Goal: Task Accomplishment & Management: Manage account settings

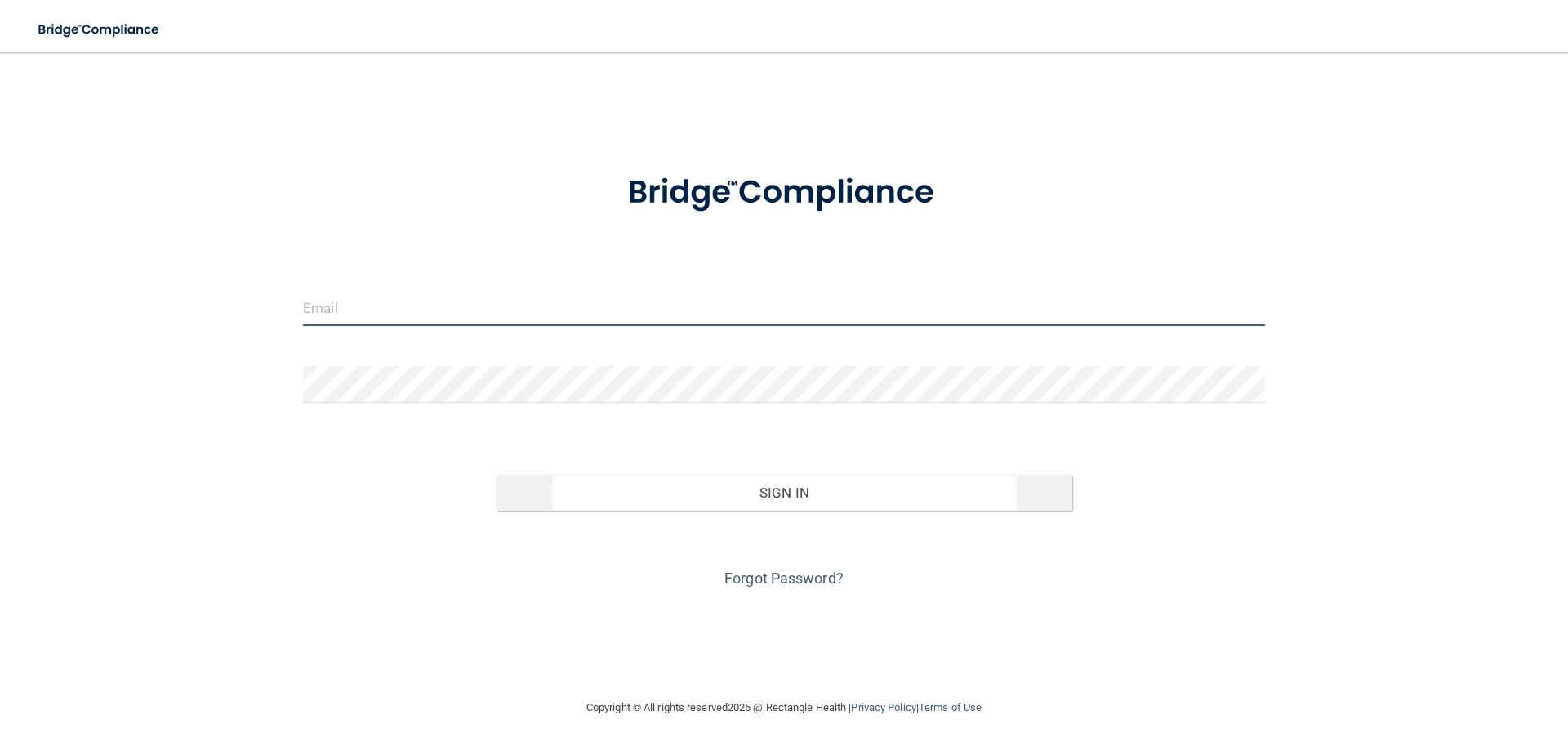
type input "[EMAIL_ADDRESS][DOMAIN_NAME]"
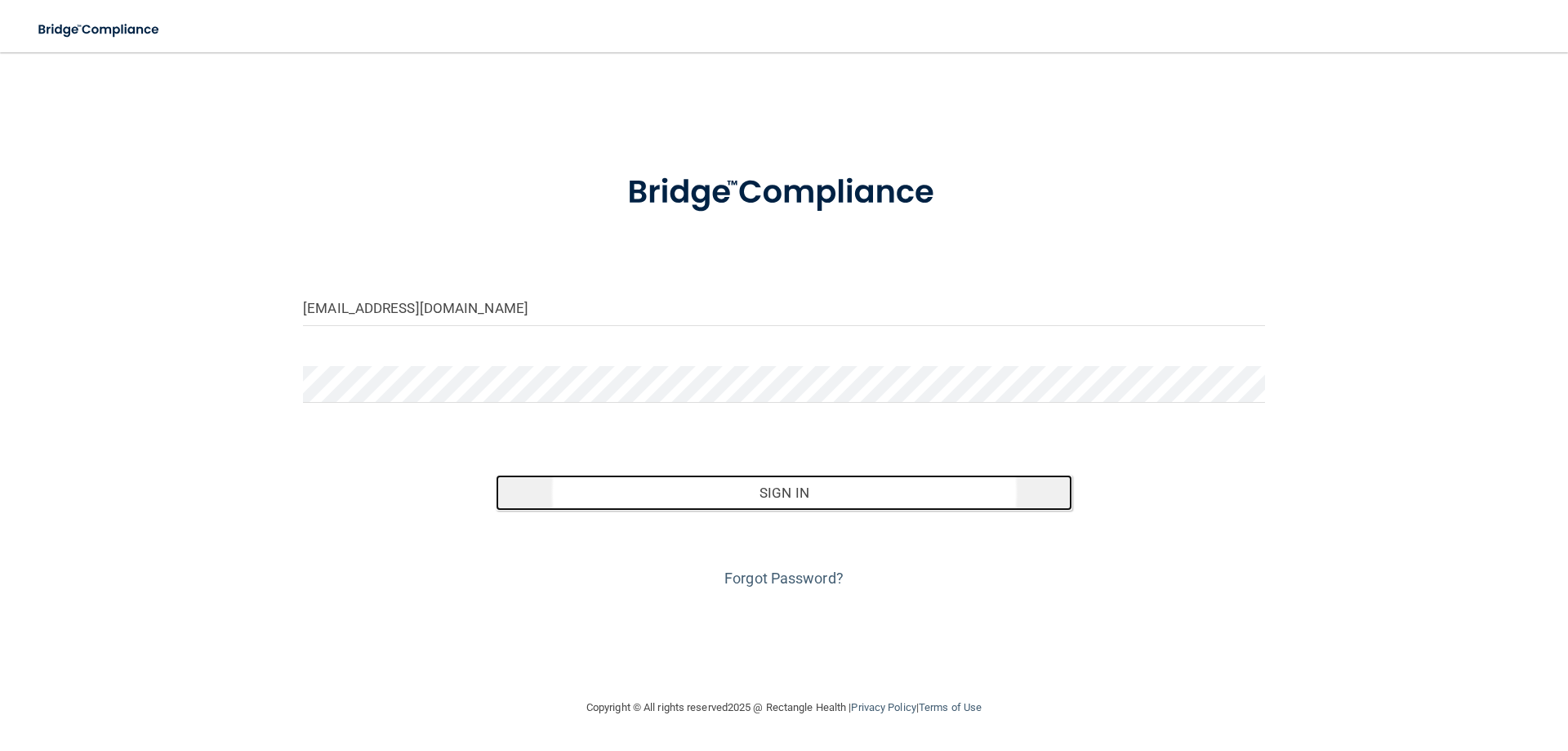
click at [742, 494] on button "Sign In" at bounding box center [784, 493] width 577 height 36
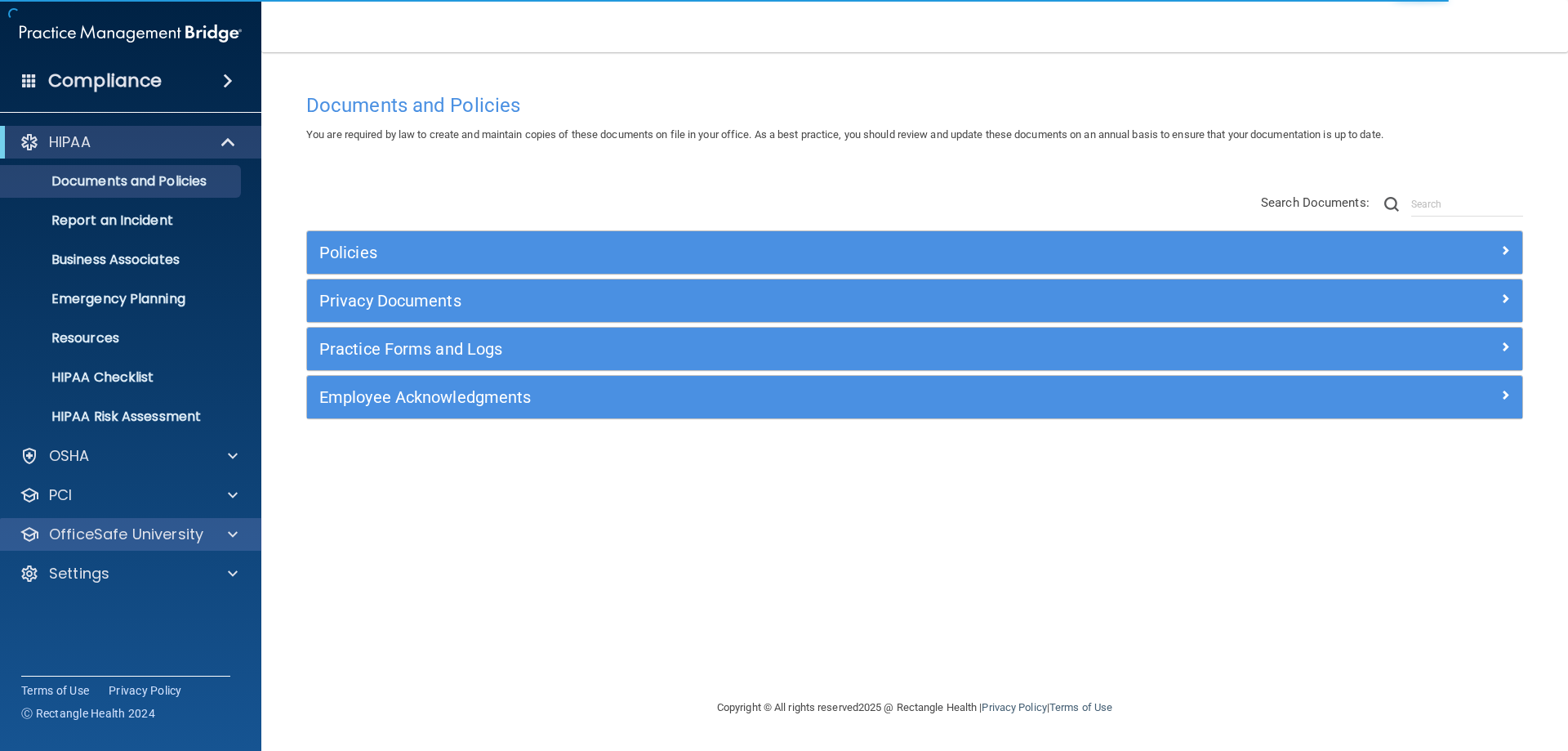
click at [83, 523] on div "OfficeSafe University" at bounding box center [131, 535] width 262 height 33
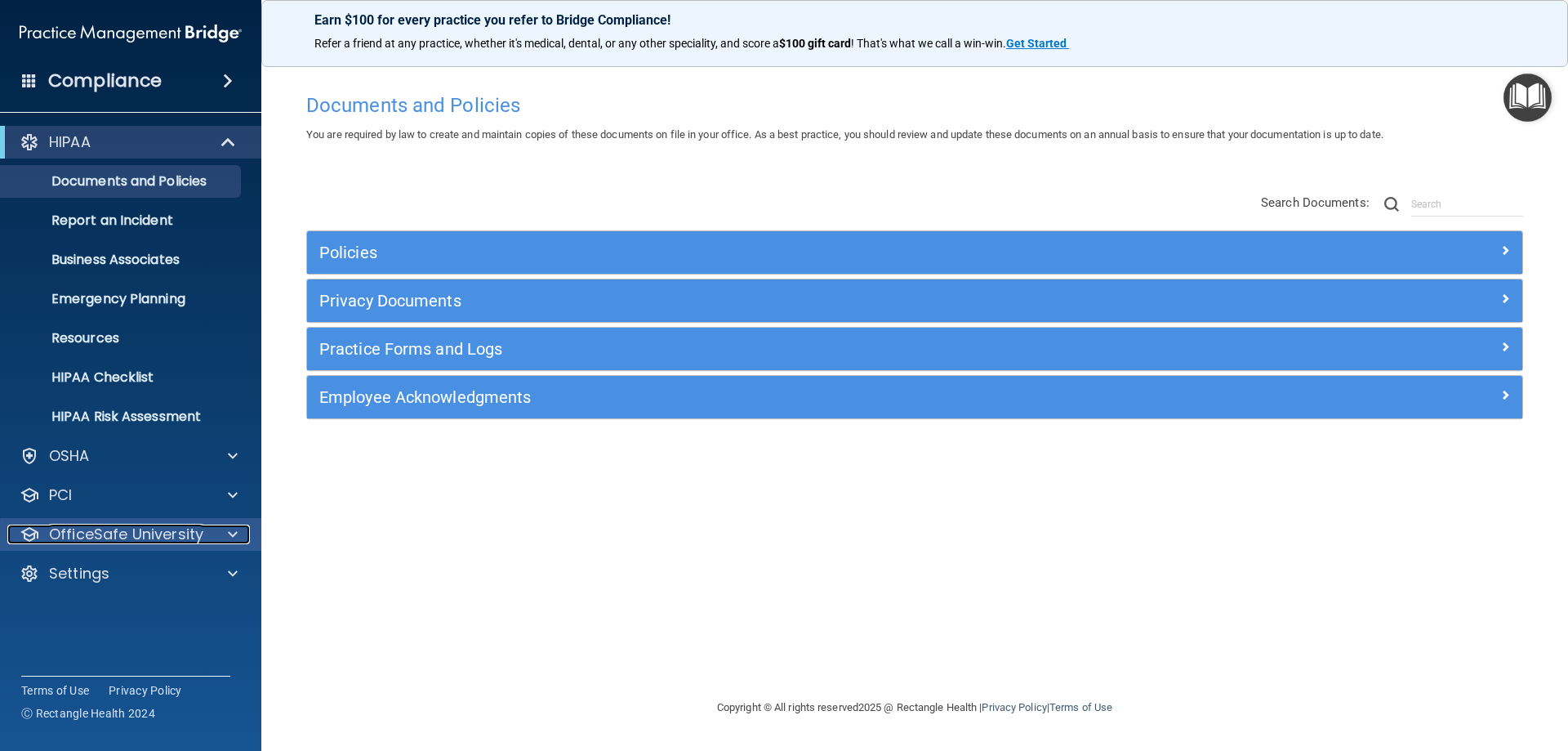
click at [235, 531] on span at bounding box center [232, 534] width 10 height 19
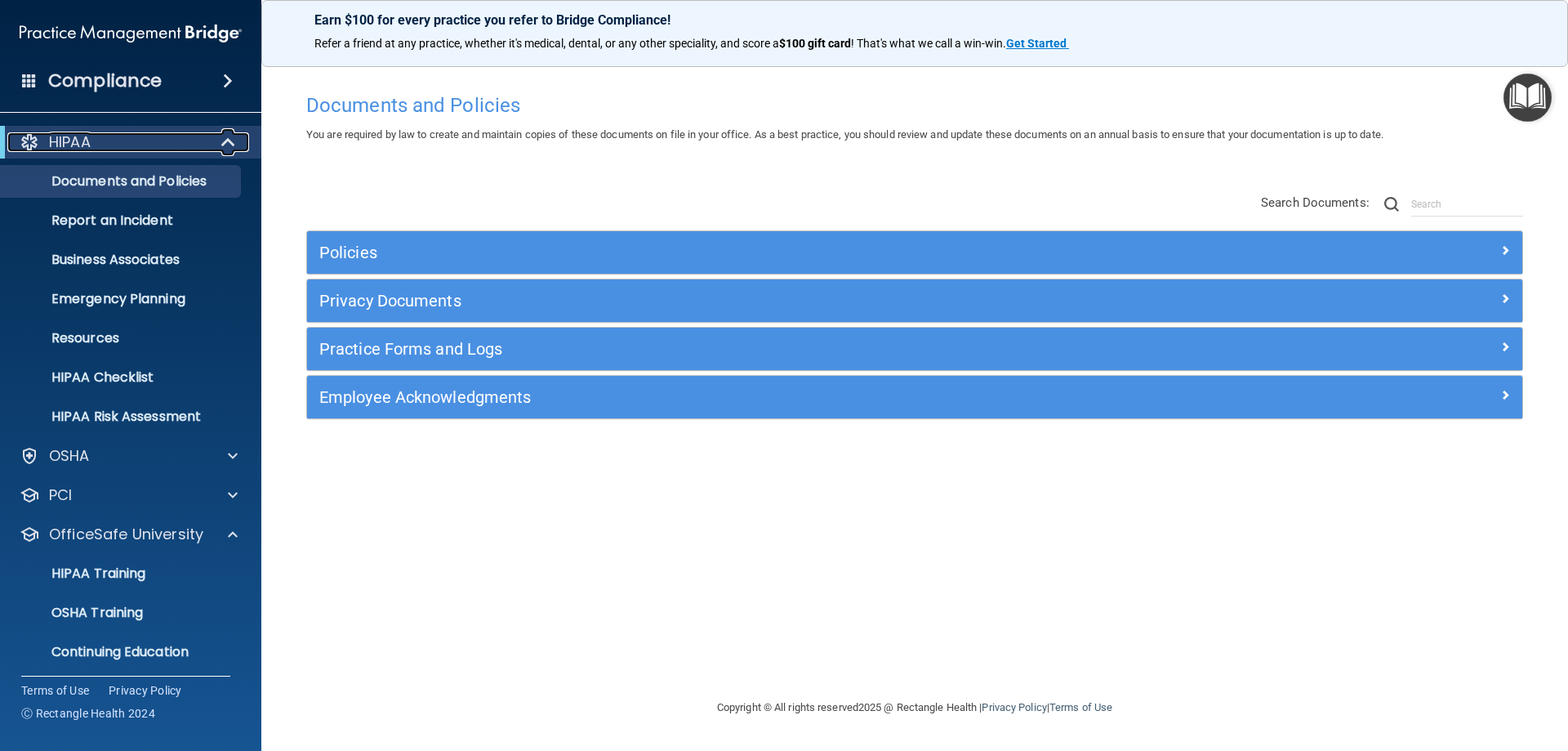
click at [159, 139] on div "HIPAA" at bounding box center [108, 142] width 202 height 19
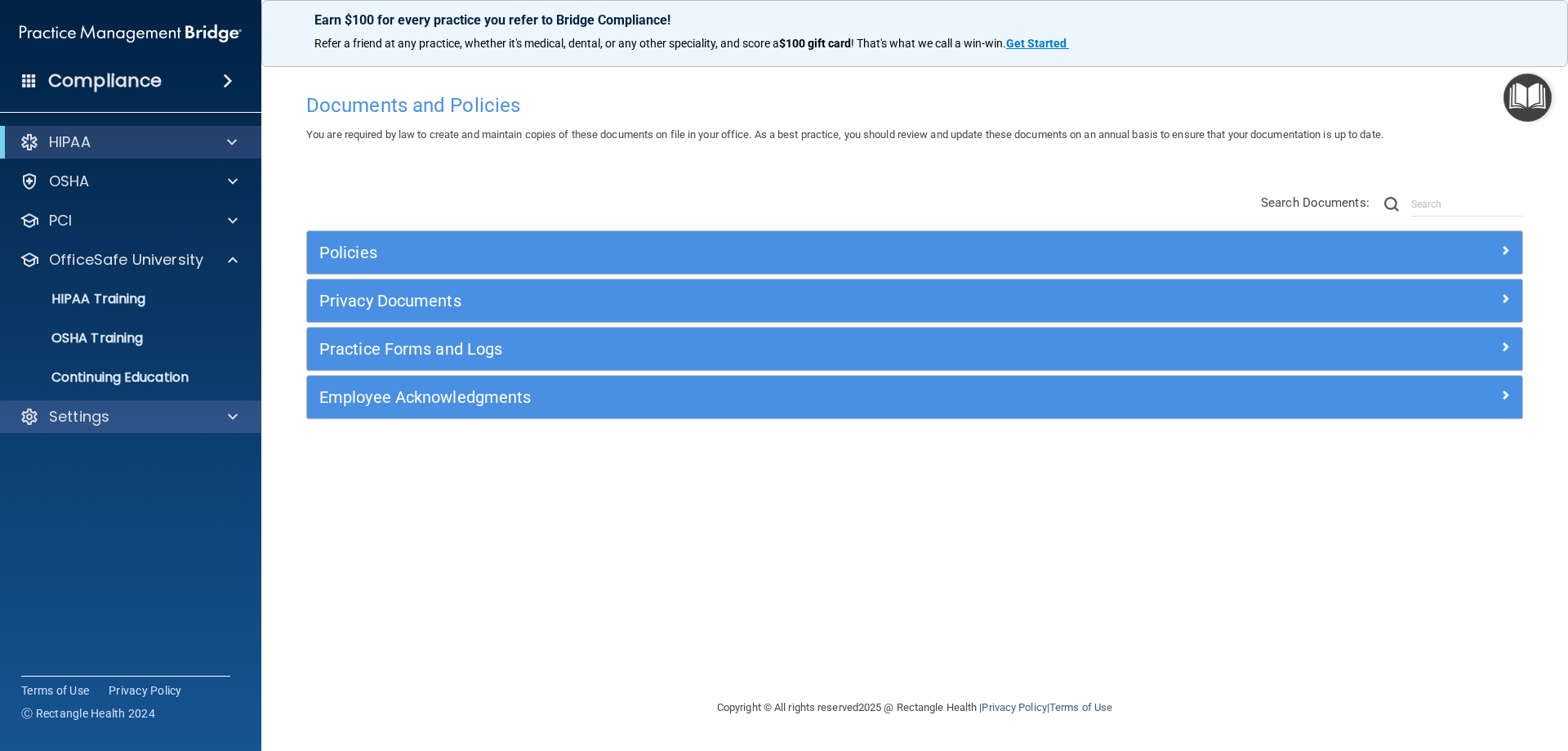
click at [107, 428] on div "Settings" at bounding box center [131, 417] width 262 height 33
click at [126, 413] on div "Settings" at bounding box center [109, 416] width 203 height 19
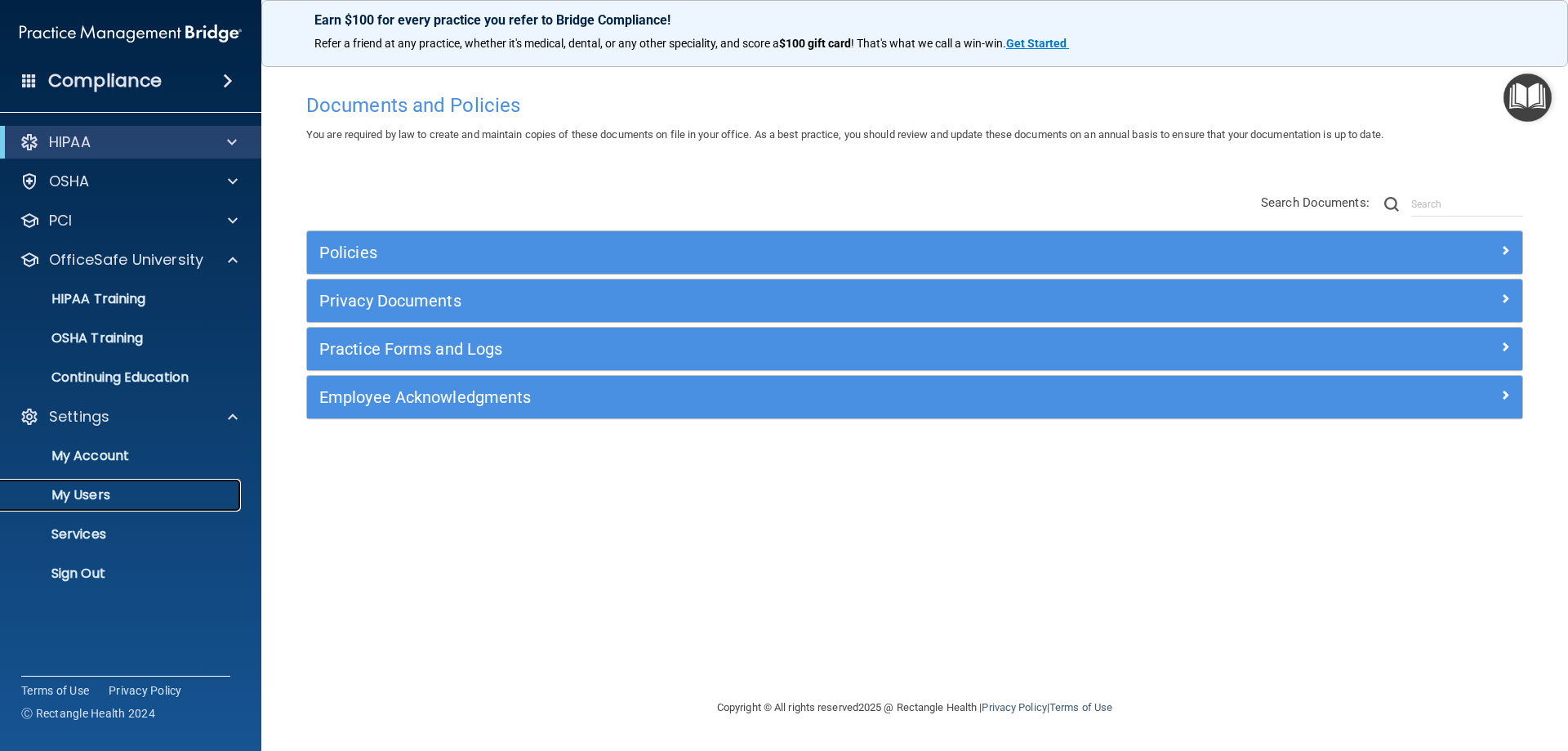
click at [99, 491] on p "My Users" at bounding box center [121, 495] width 223 height 16
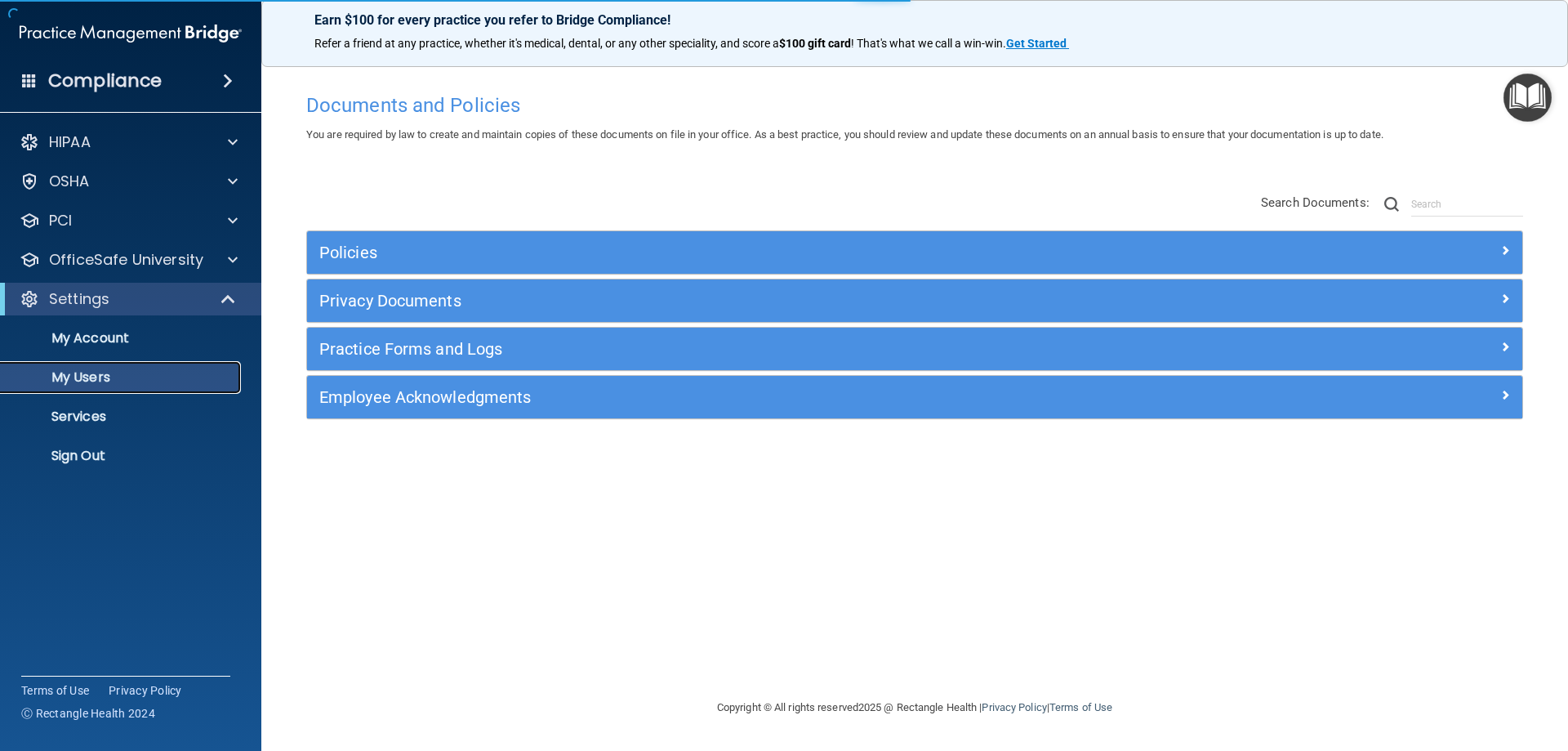
select select "20"
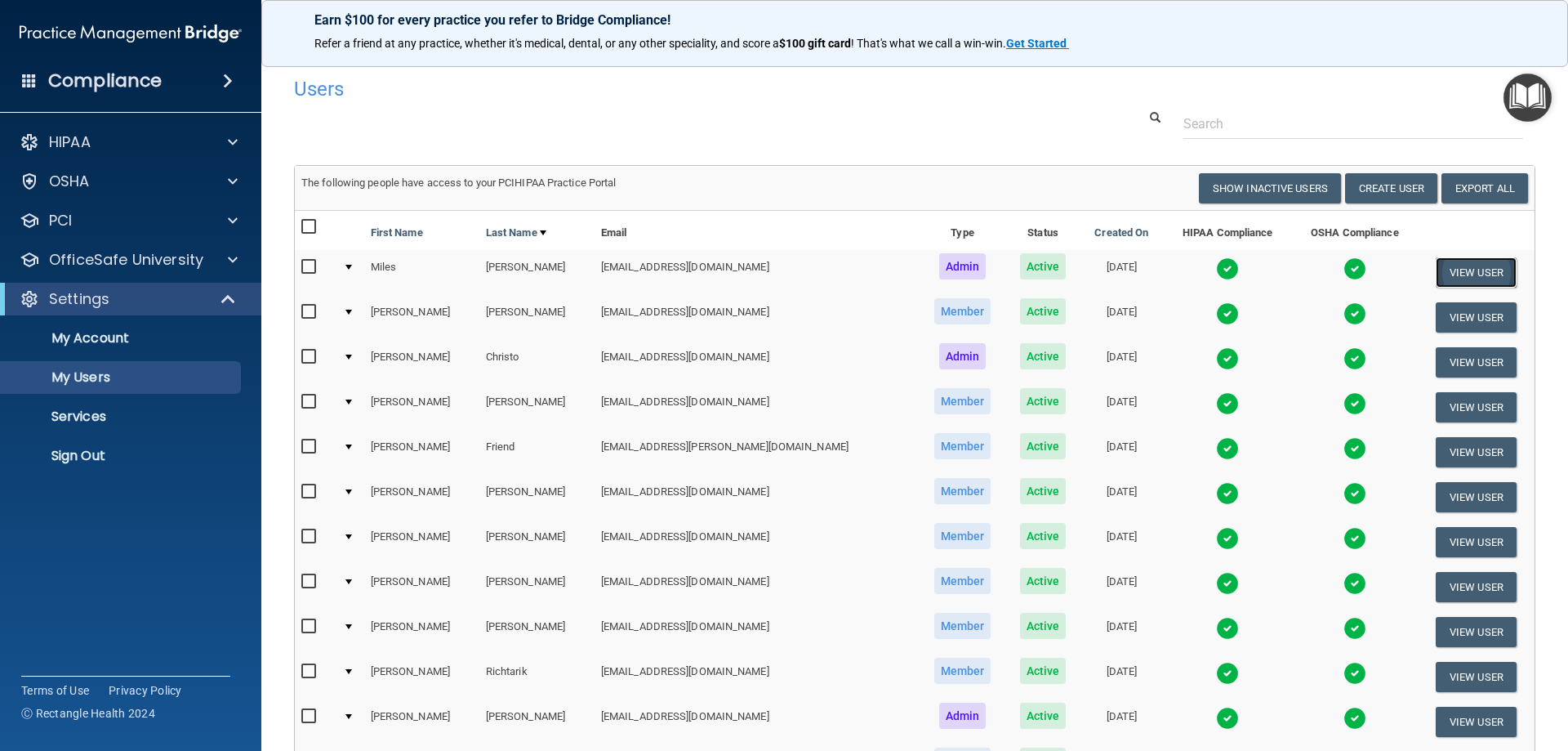
click at [1452, 276] on button "View User" at bounding box center [1476, 273] width 81 height 31
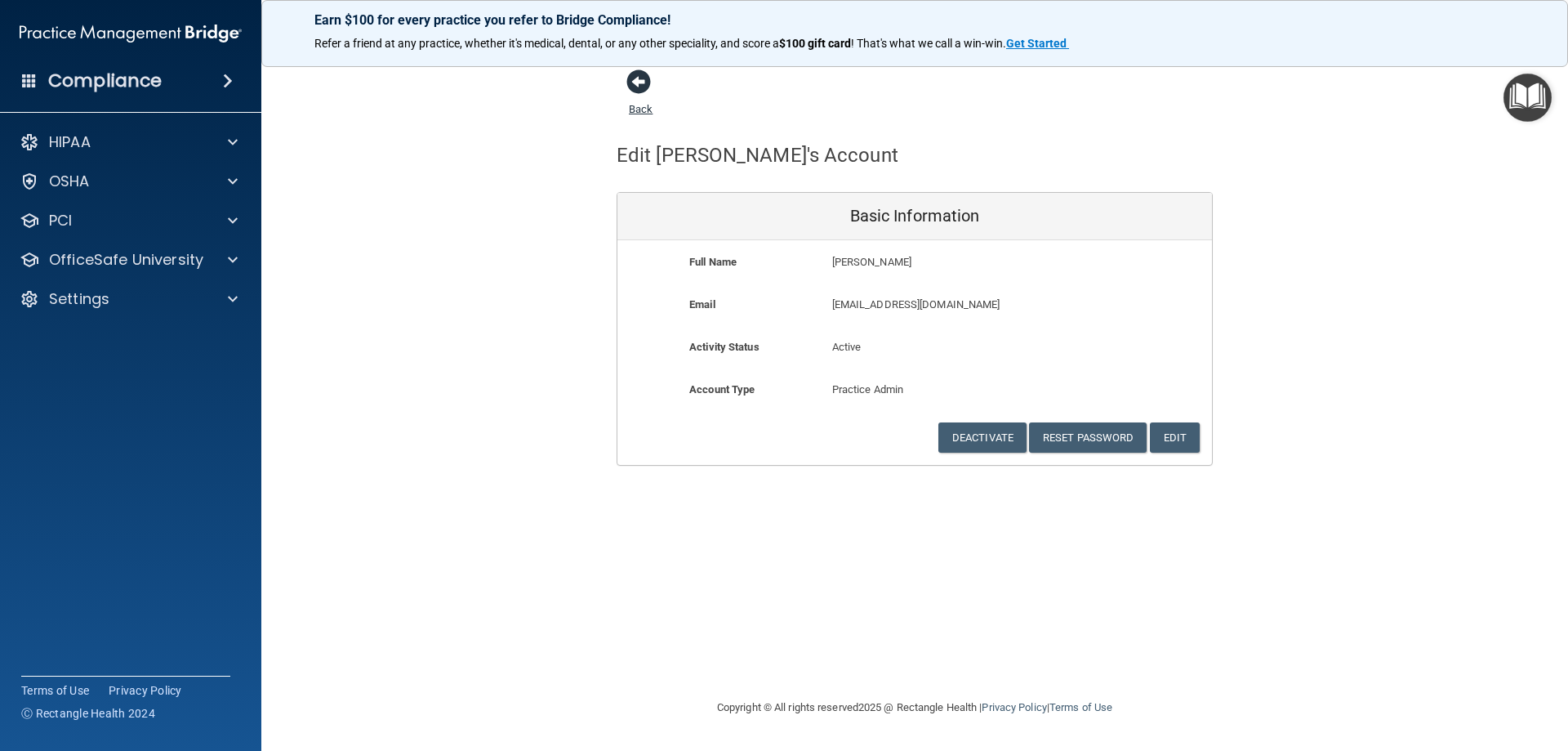
click at [646, 79] on span at bounding box center [639, 82] width 25 height 25
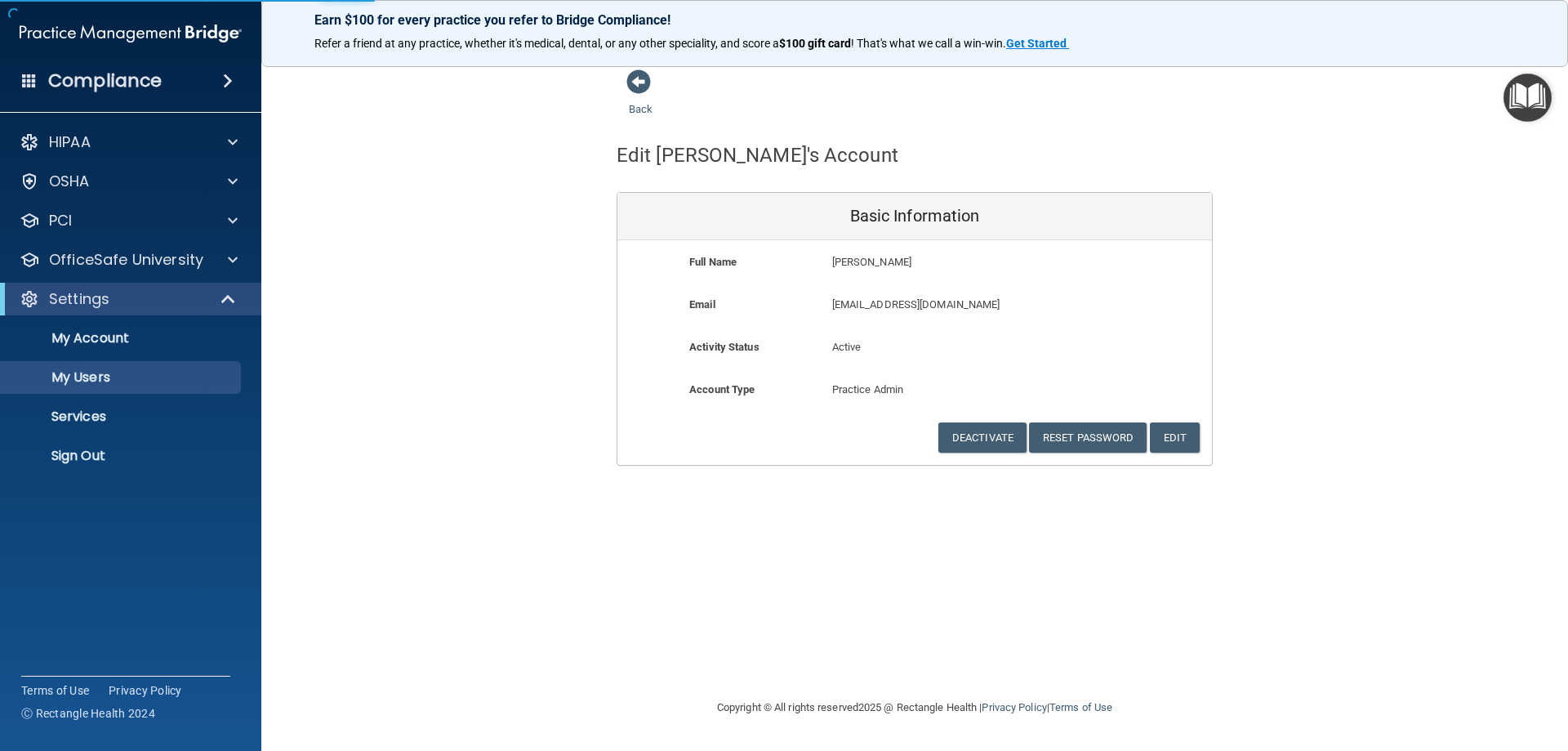
select select "20"
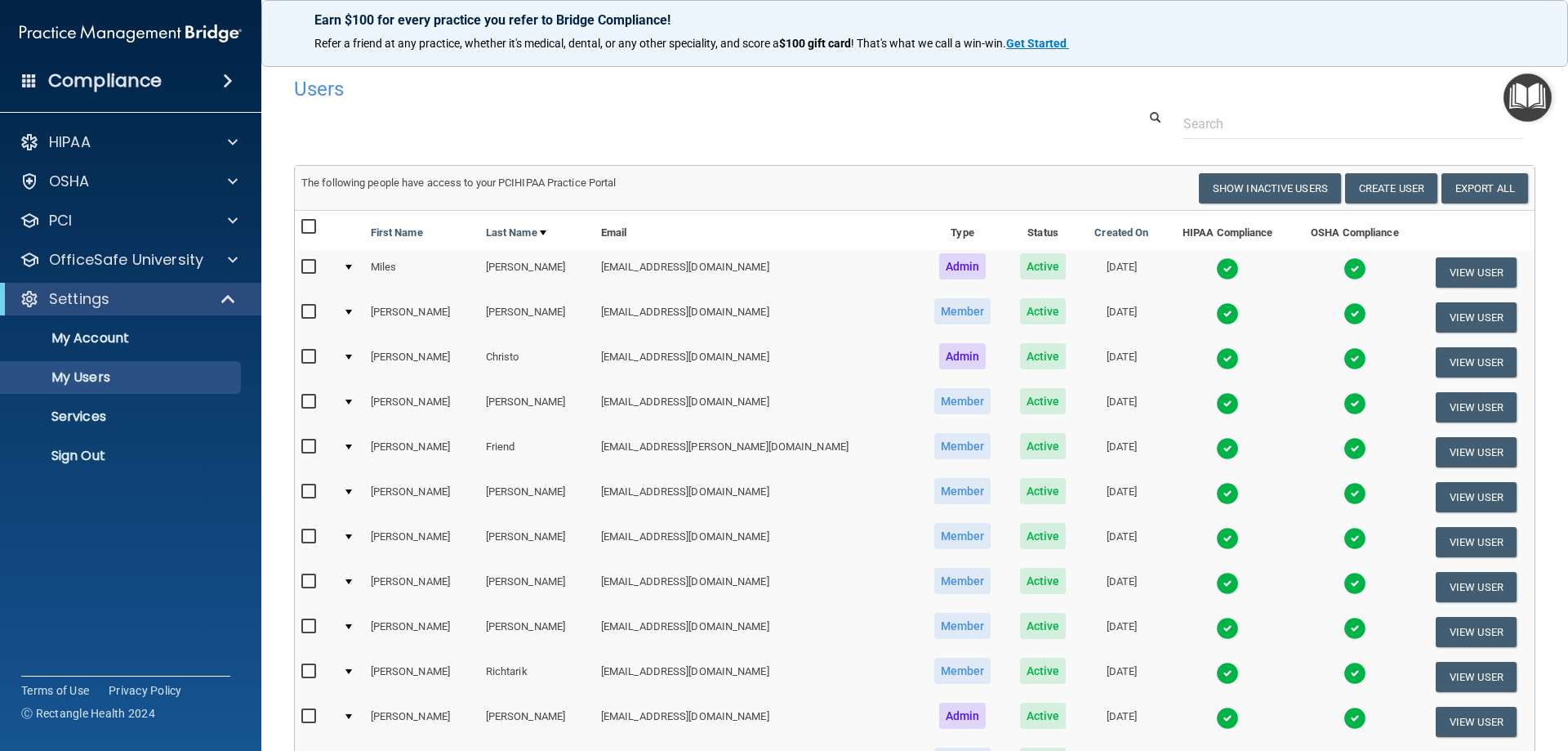
click at [352, 268] on div at bounding box center [348, 267] width 7 height 5
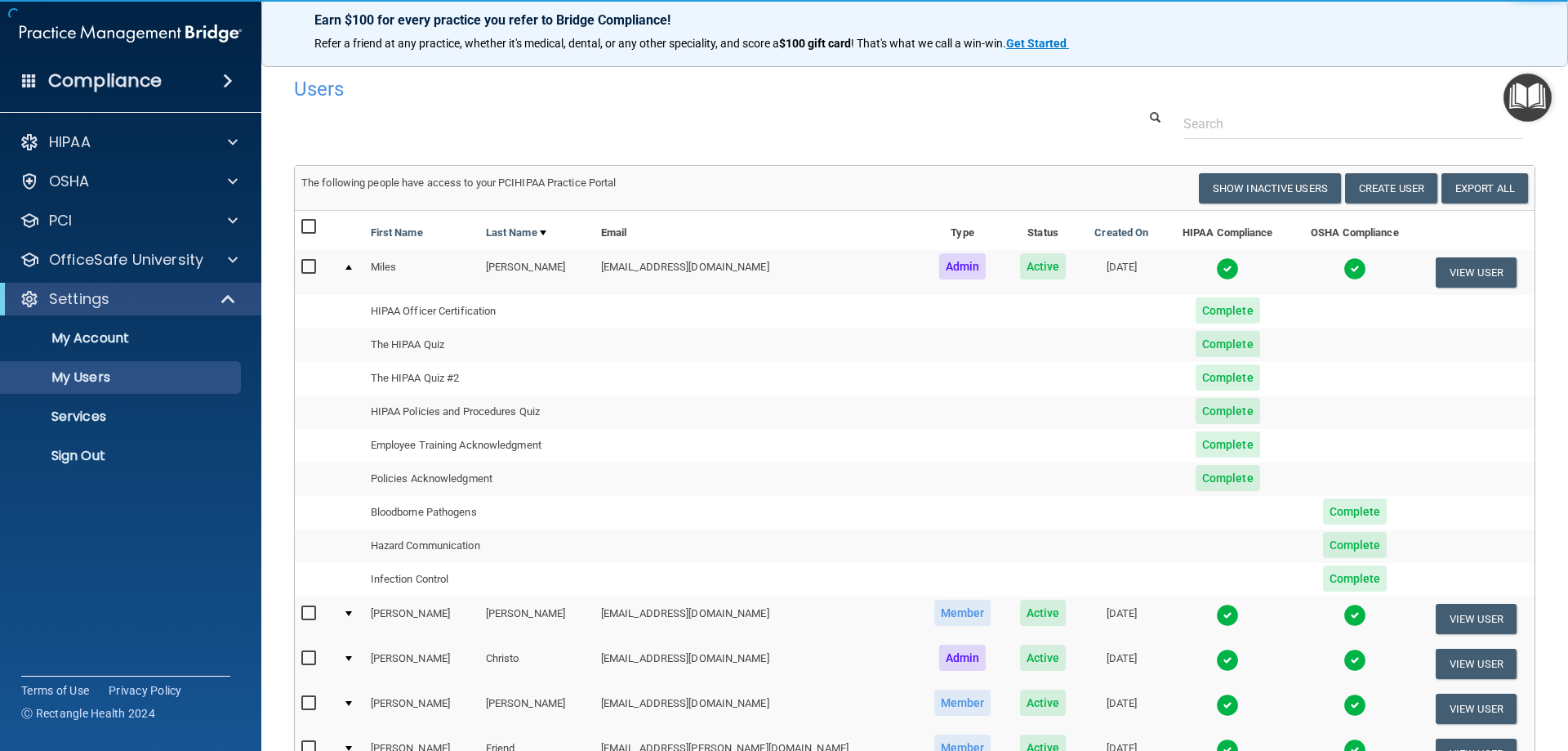
click at [381, 265] on td "Miles" at bounding box center [422, 272] width 115 height 44
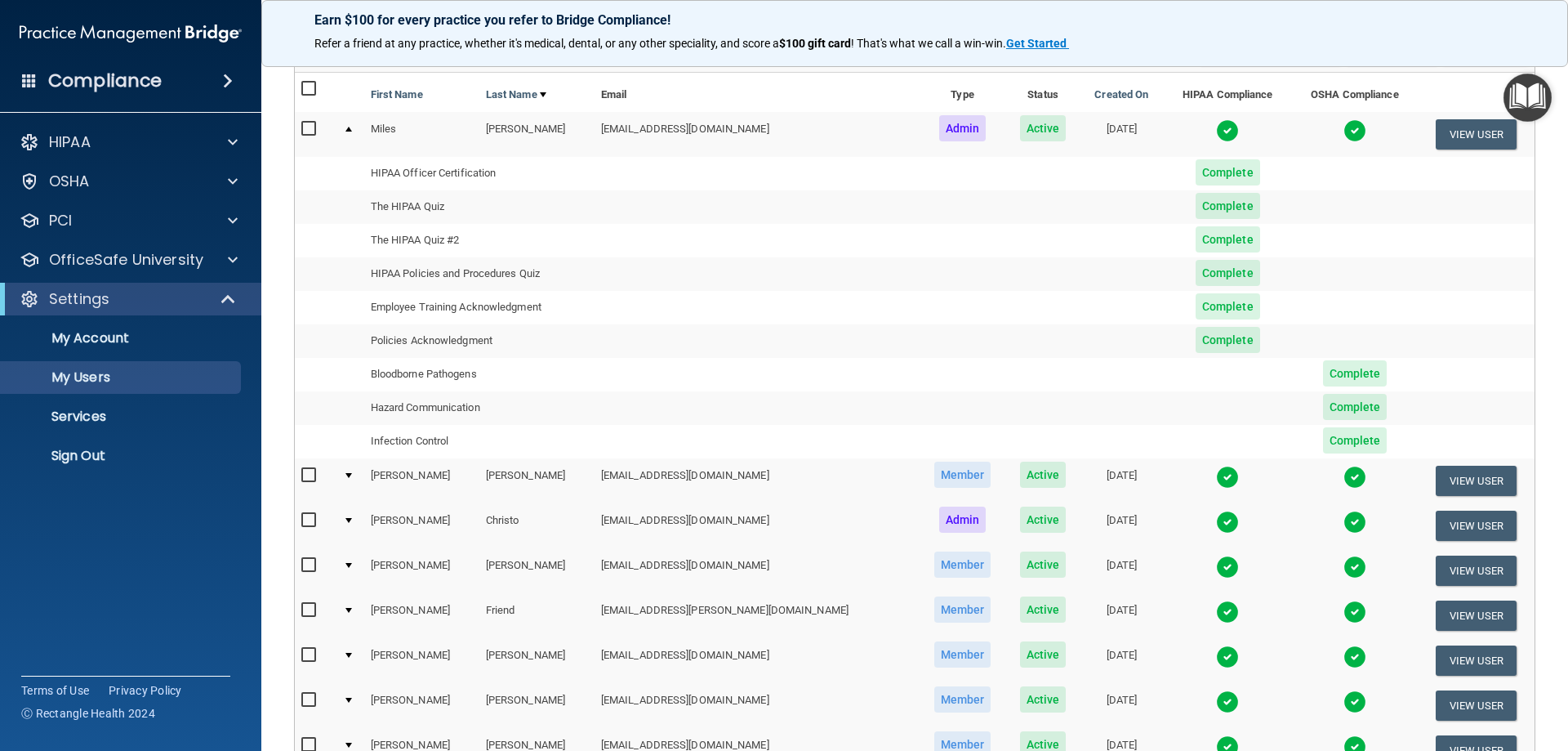
scroll to position [164, 0]
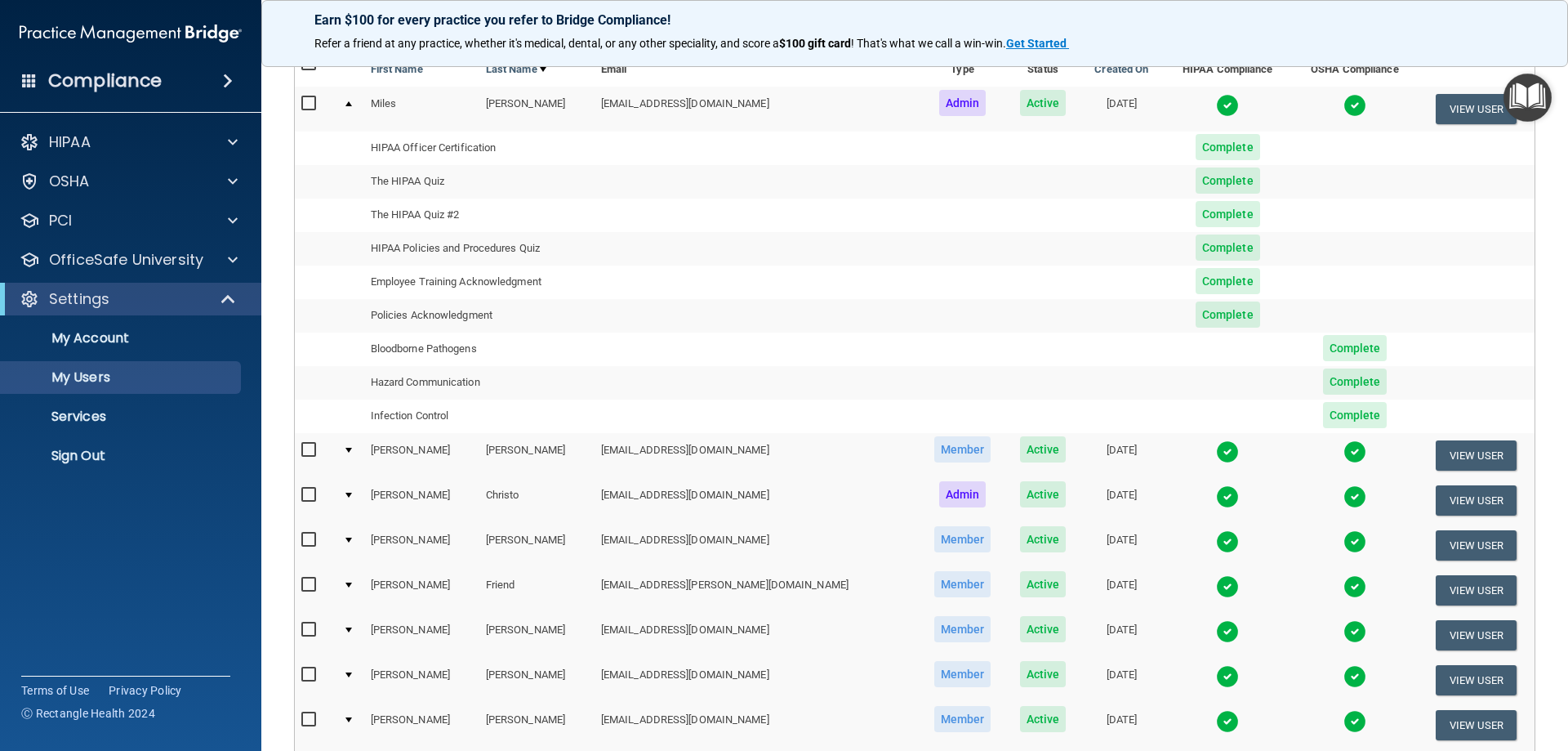
click at [412, 507] on td "[PERSON_NAME]" at bounding box center [422, 500] width 115 height 45
click at [388, 498] on td "[PERSON_NAME]" at bounding box center [422, 500] width 115 height 45
click at [352, 494] on div at bounding box center [348, 495] width 7 height 5
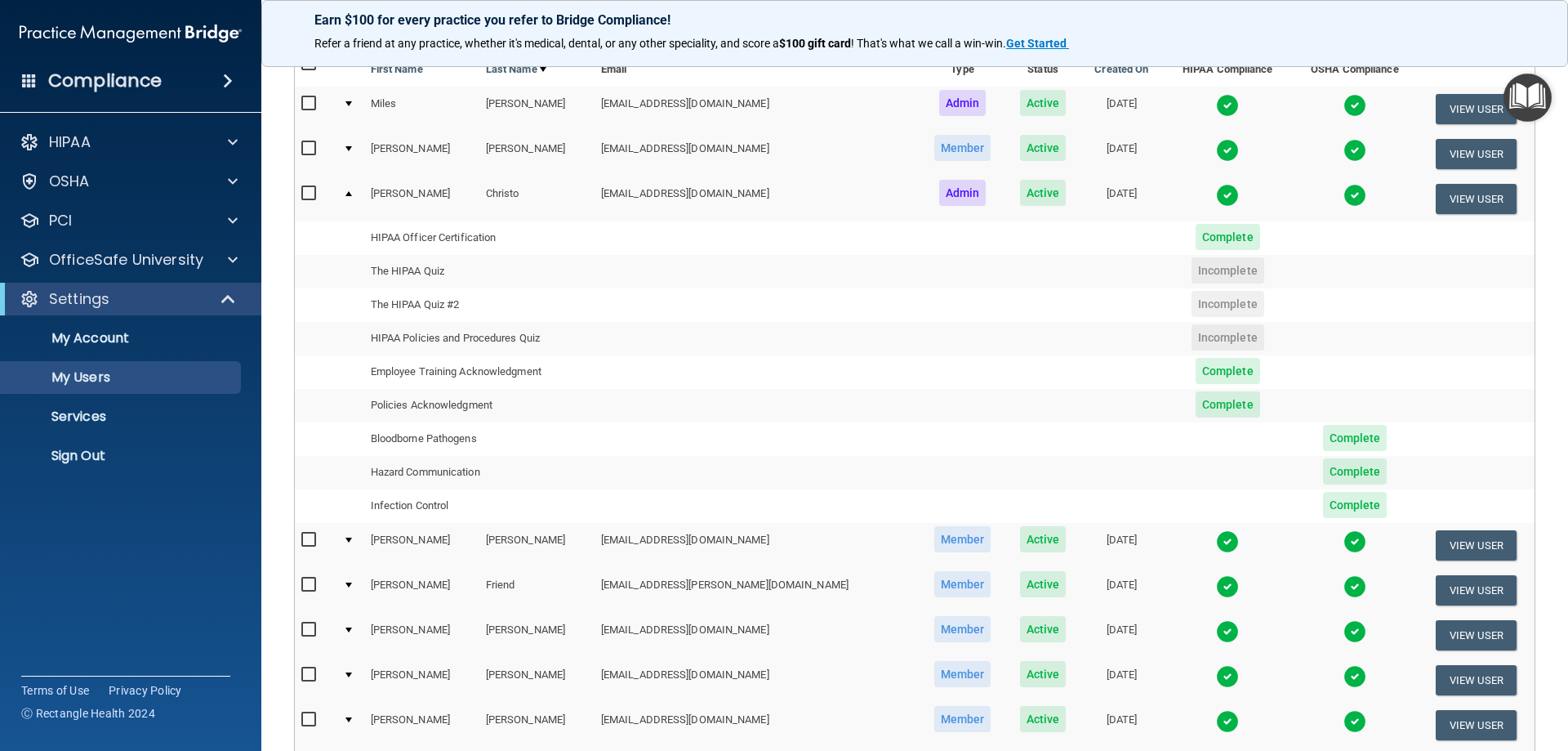
click at [352, 192] on div at bounding box center [348, 193] width 7 height 5
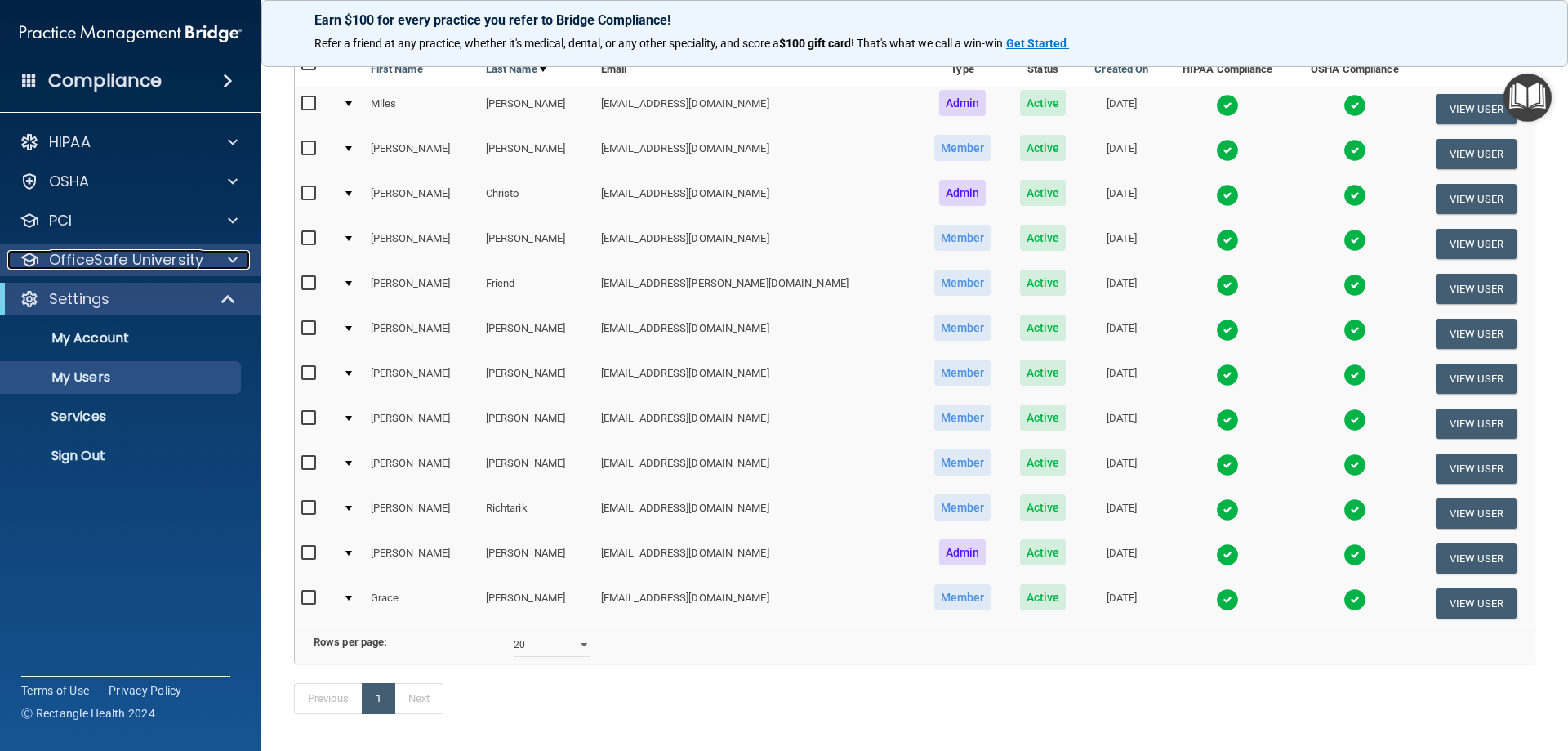
click at [79, 265] on p "OfficeSafe University" at bounding box center [125, 259] width 154 height 19
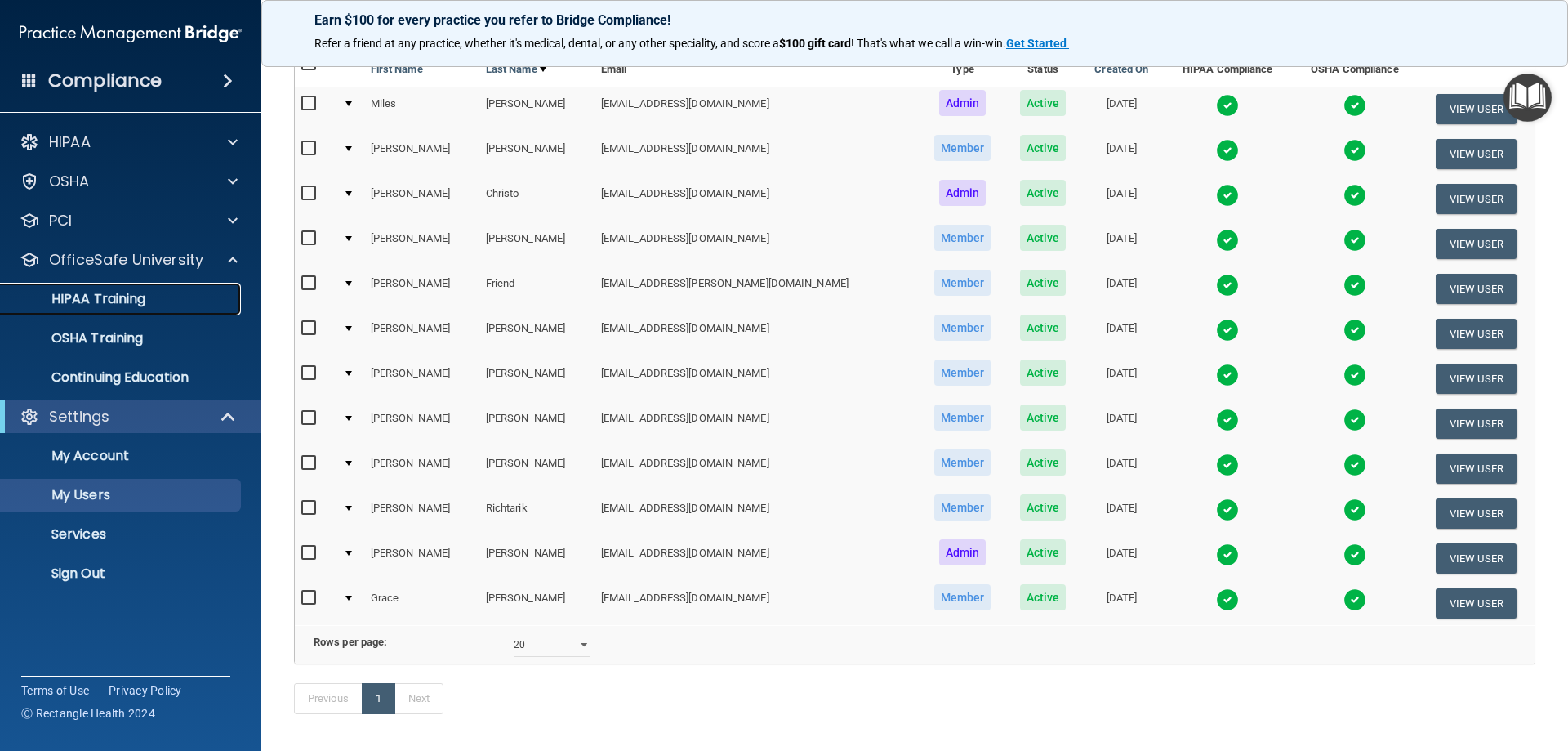
click at [81, 298] on p "HIPAA Training" at bounding box center [77, 298] width 135 height 16
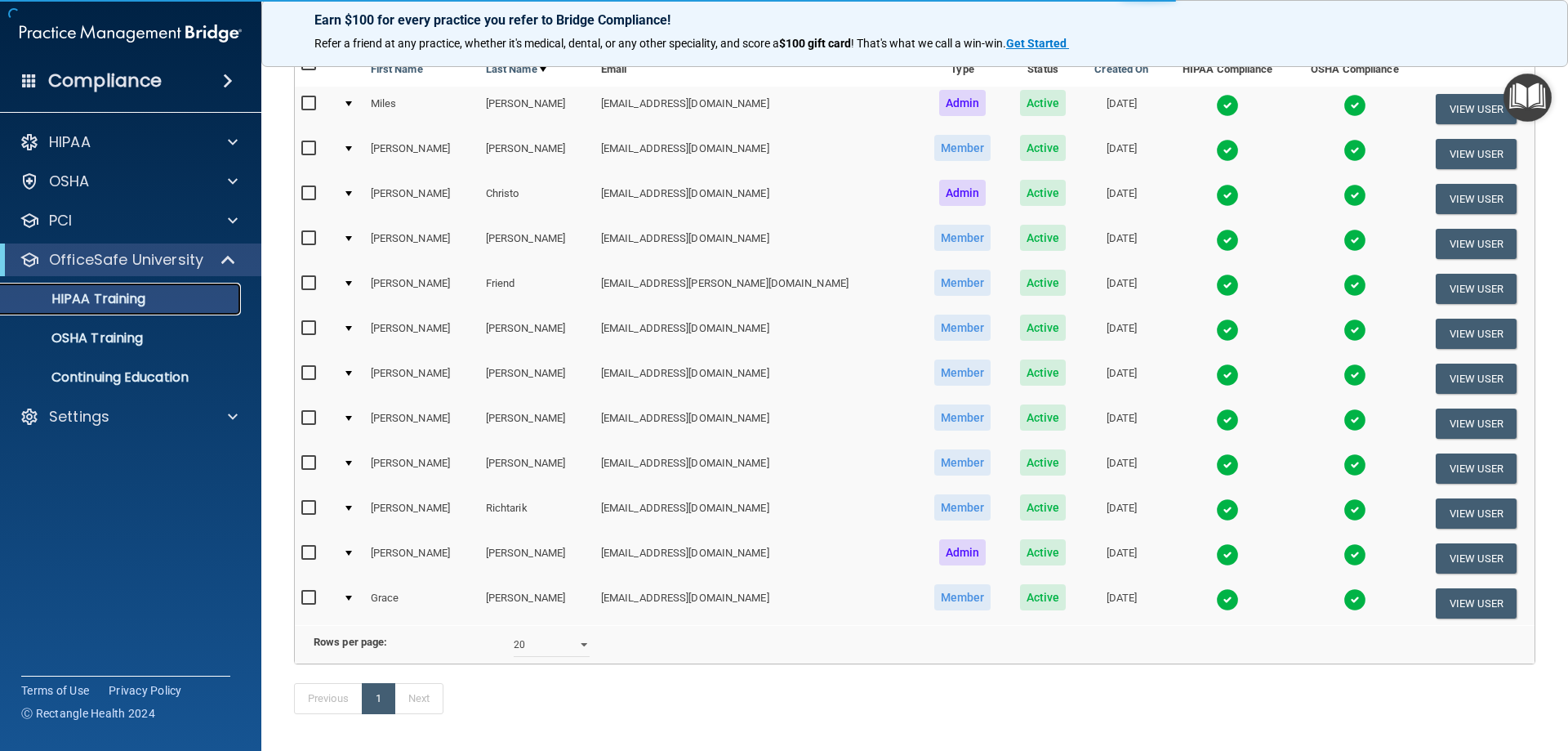
scroll to position [164, 0]
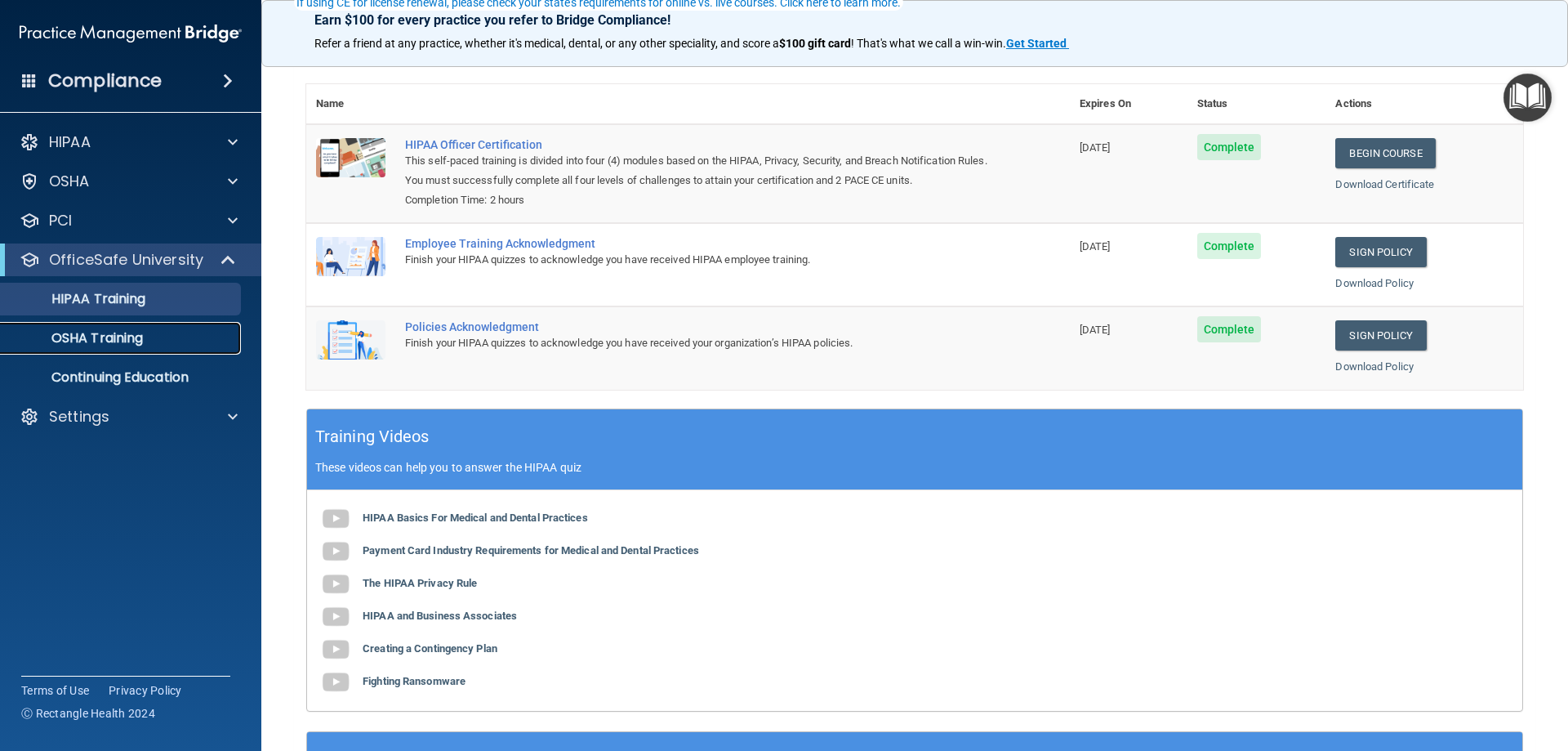
click at [84, 327] on link "OSHA Training" at bounding box center [112, 339] width 257 height 33
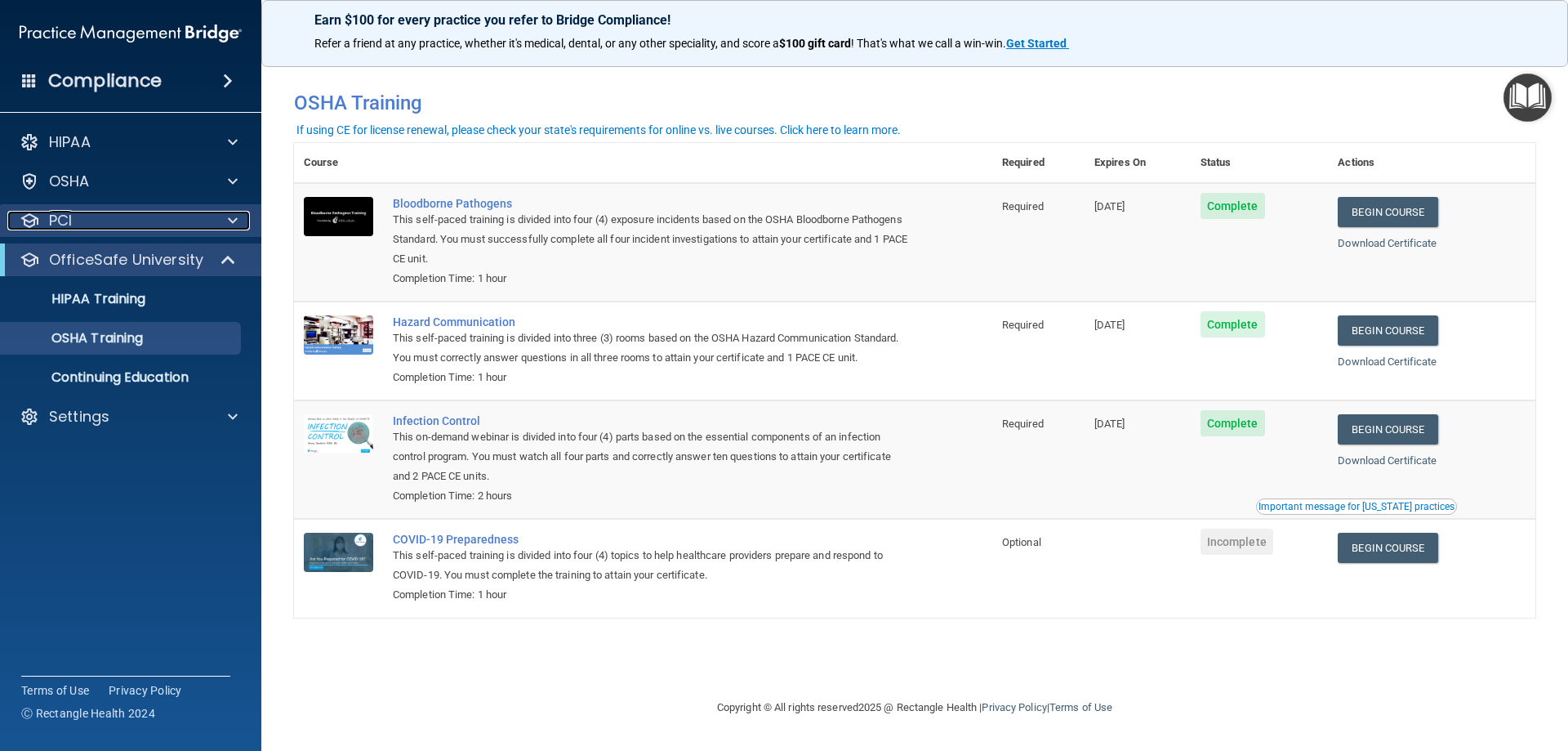
click at [72, 210] on p "PCI" at bounding box center [60, 220] width 23 height 19
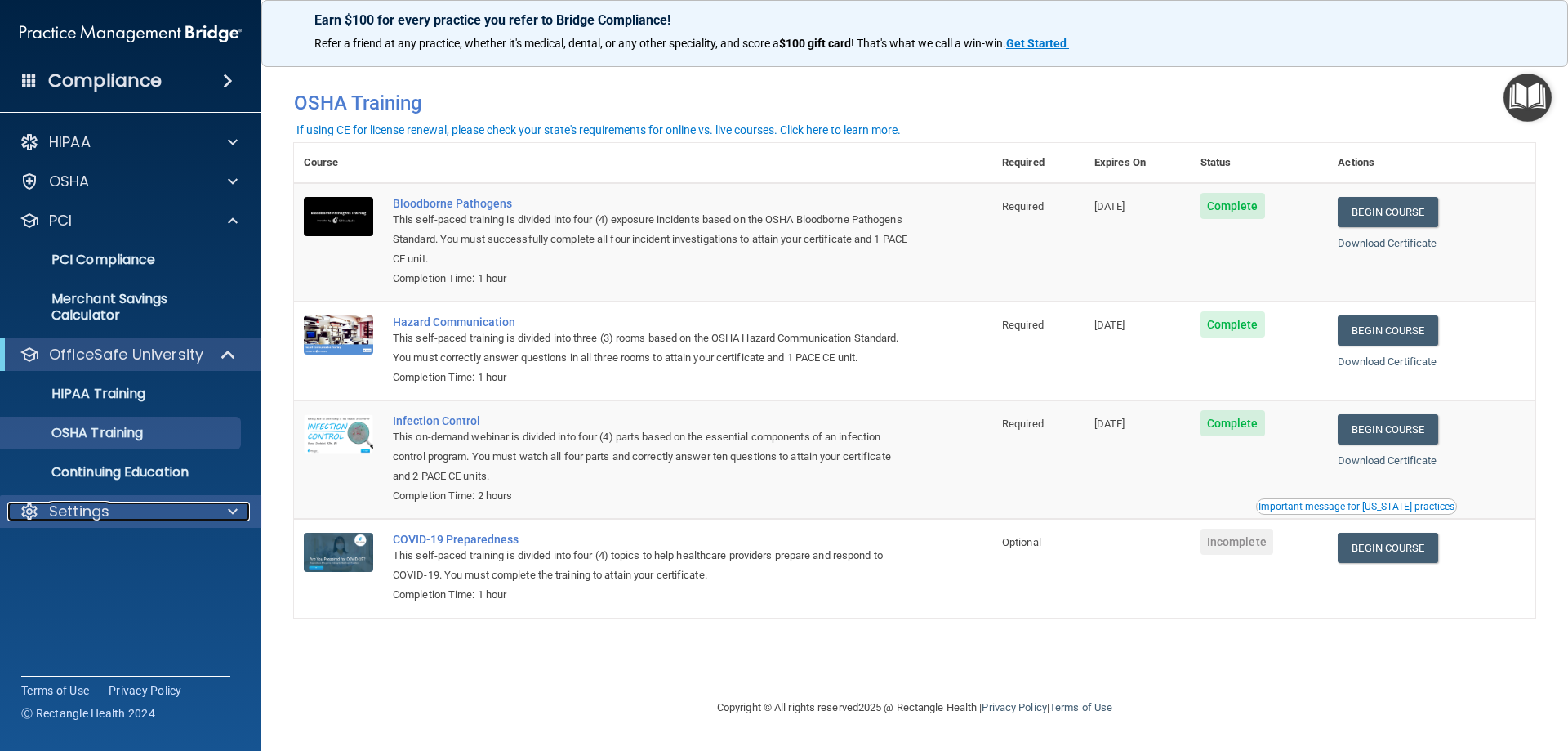
click at [86, 506] on p "Settings" at bounding box center [78, 511] width 60 height 19
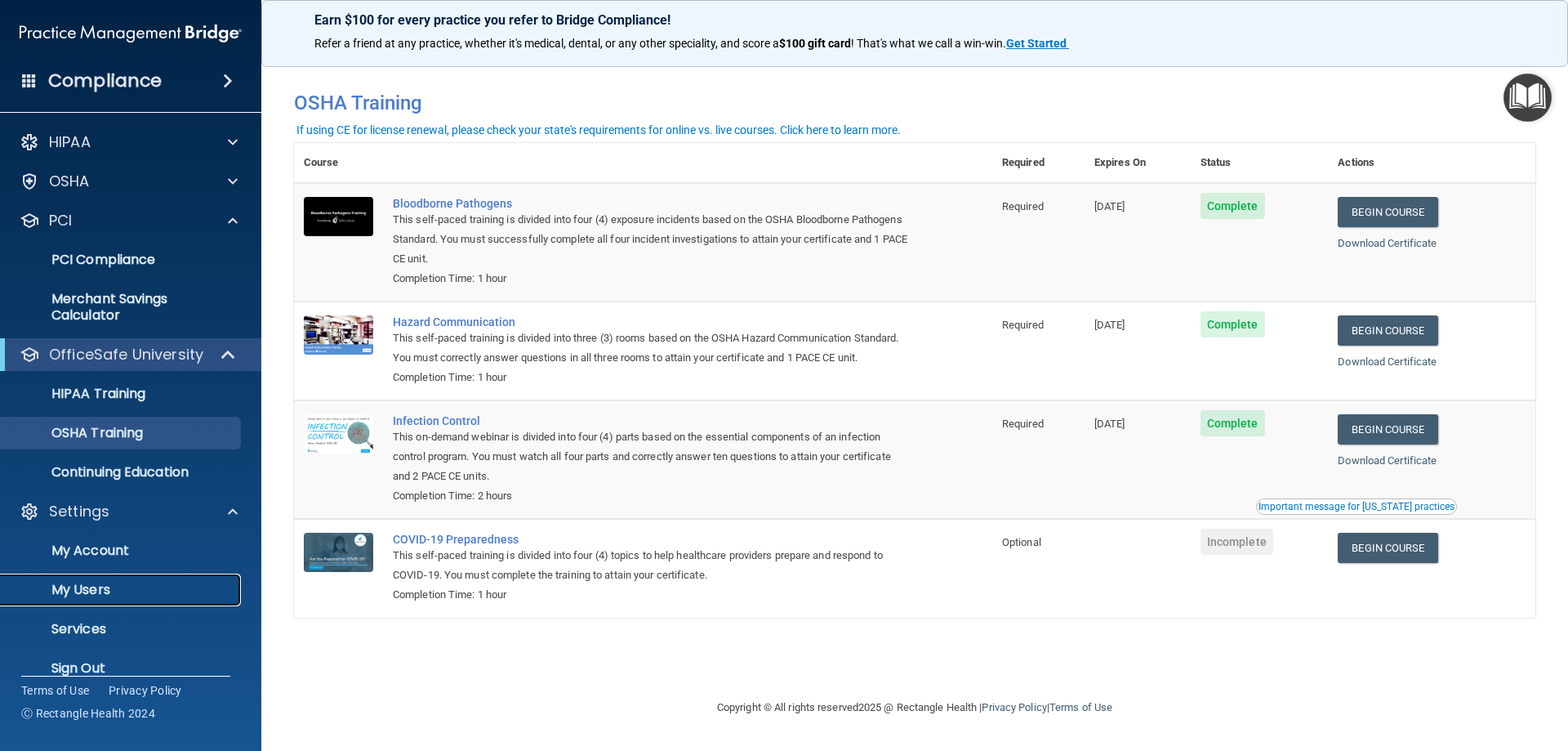
click at [98, 591] on p "My Users" at bounding box center [121, 589] width 223 height 16
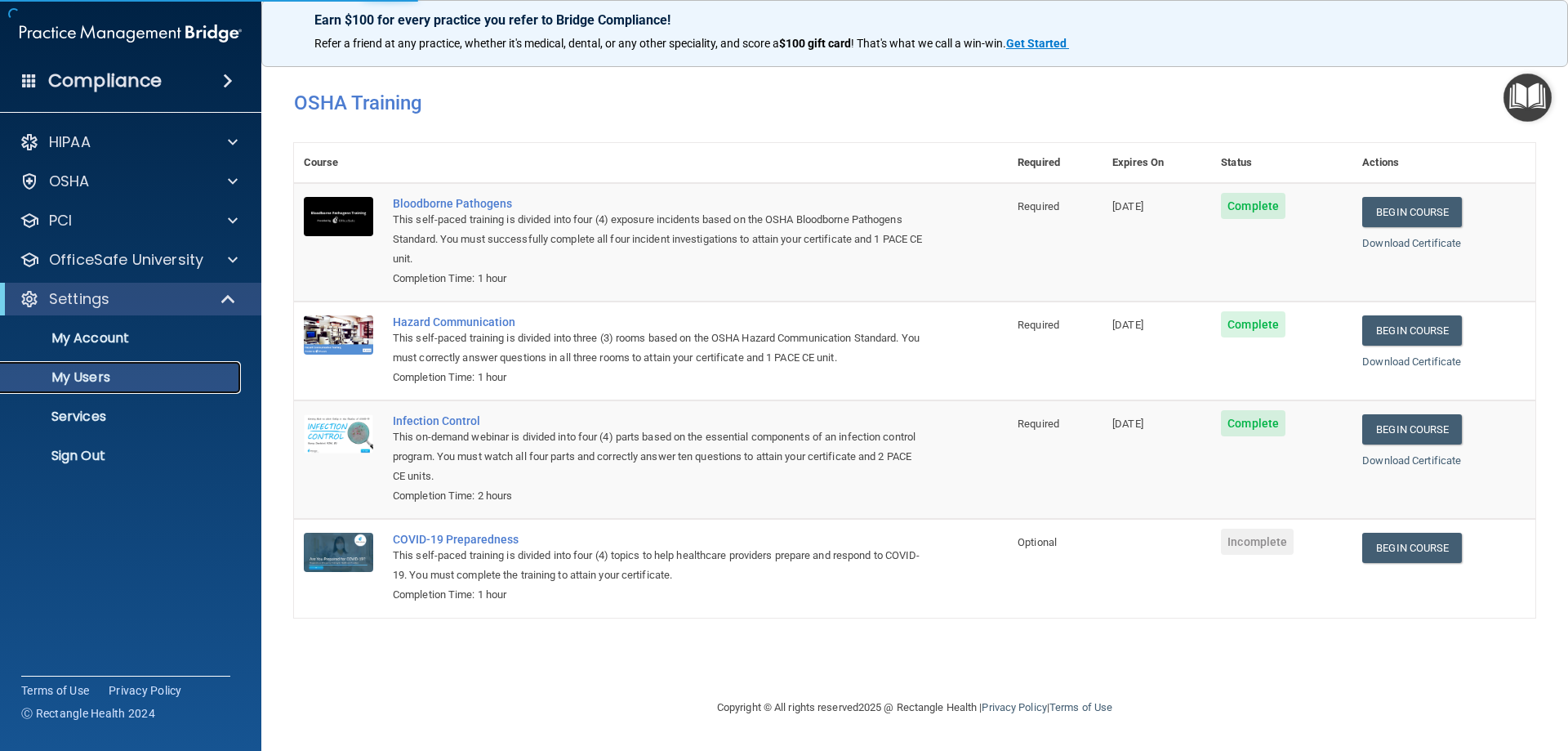
select select "20"
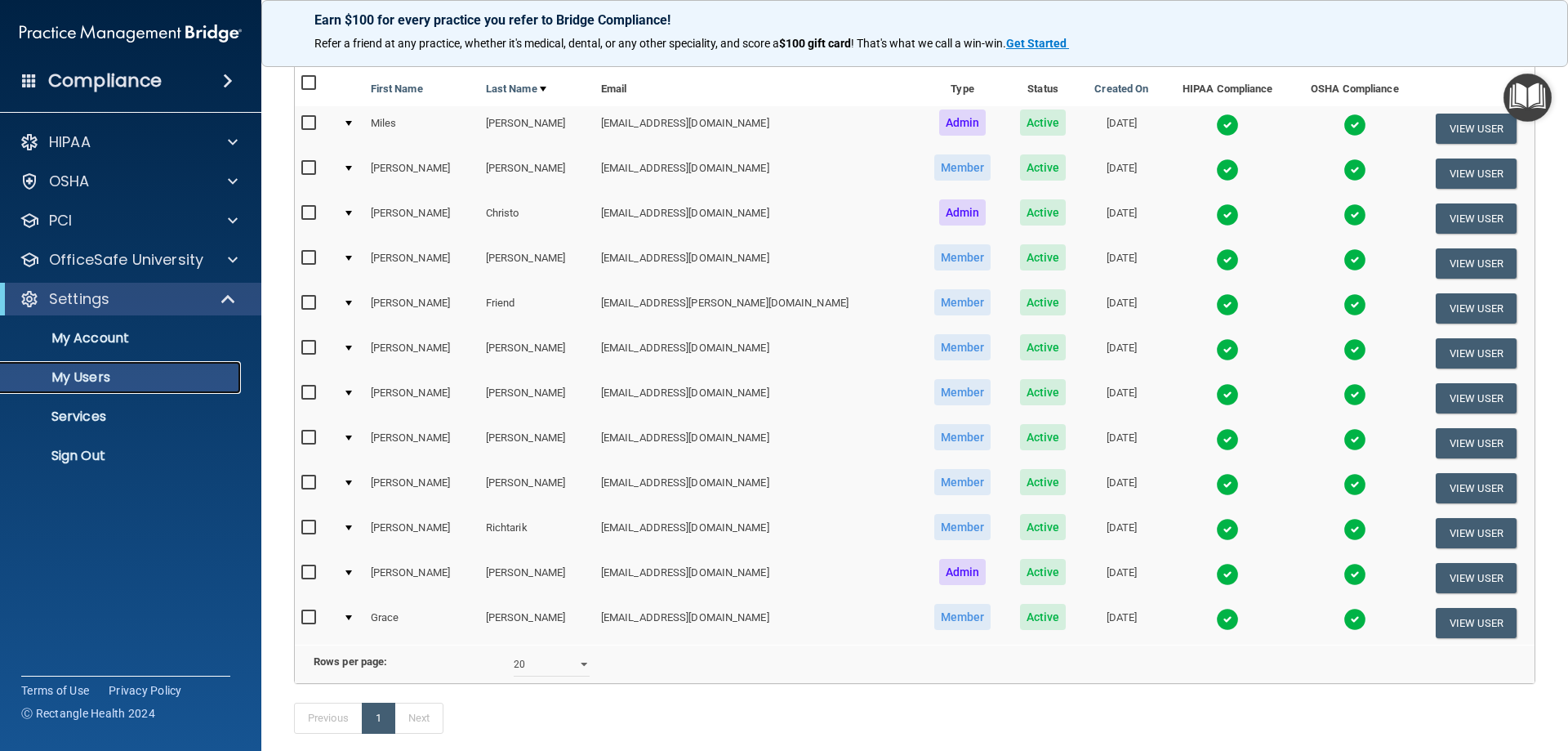
scroll to position [164, 0]
